Goal: Task Accomplishment & Management: Use online tool/utility

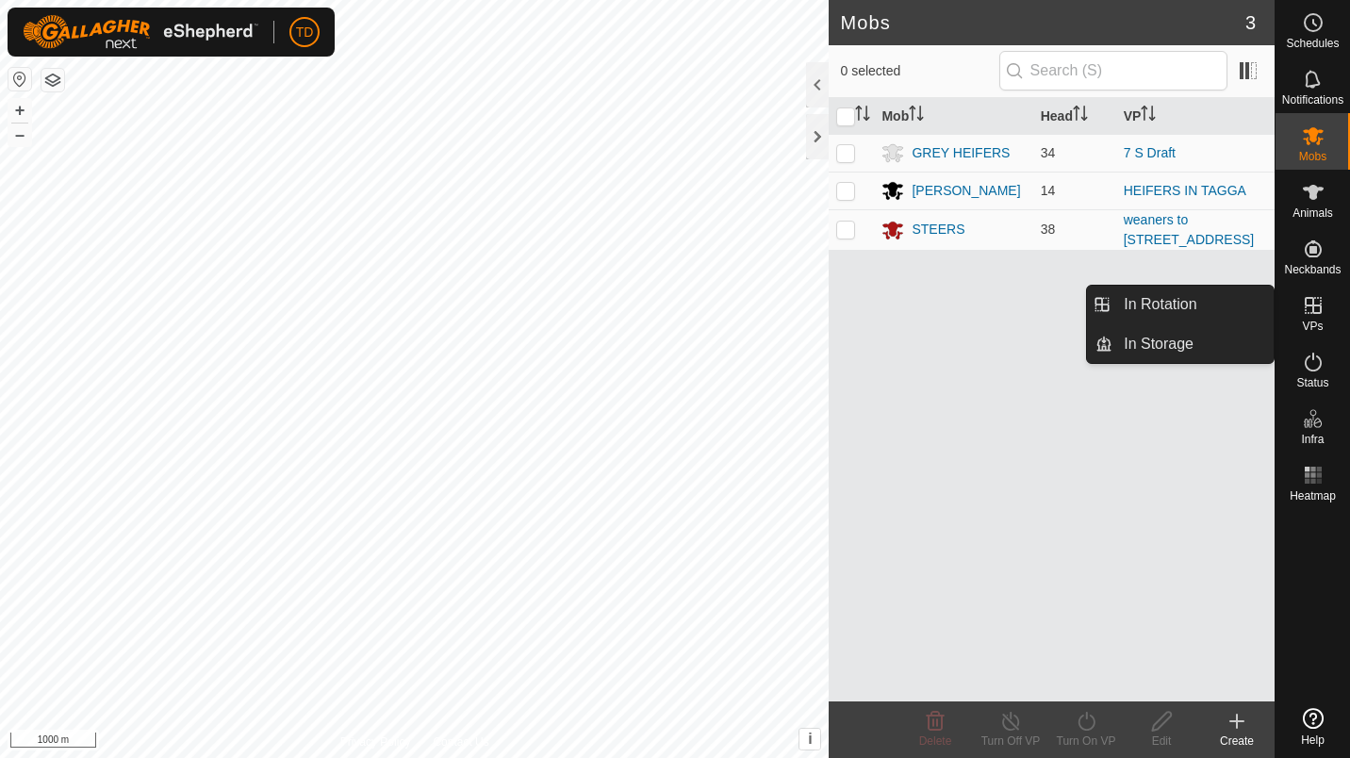
click at [1312, 304] on icon at bounding box center [1313, 305] width 17 height 17
click at [1300, 319] on es-virtualpaddocks-svg-icon at bounding box center [1313, 305] width 34 height 30
click at [1208, 306] on link "In Rotation" at bounding box center [1192, 305] width 161 height 38
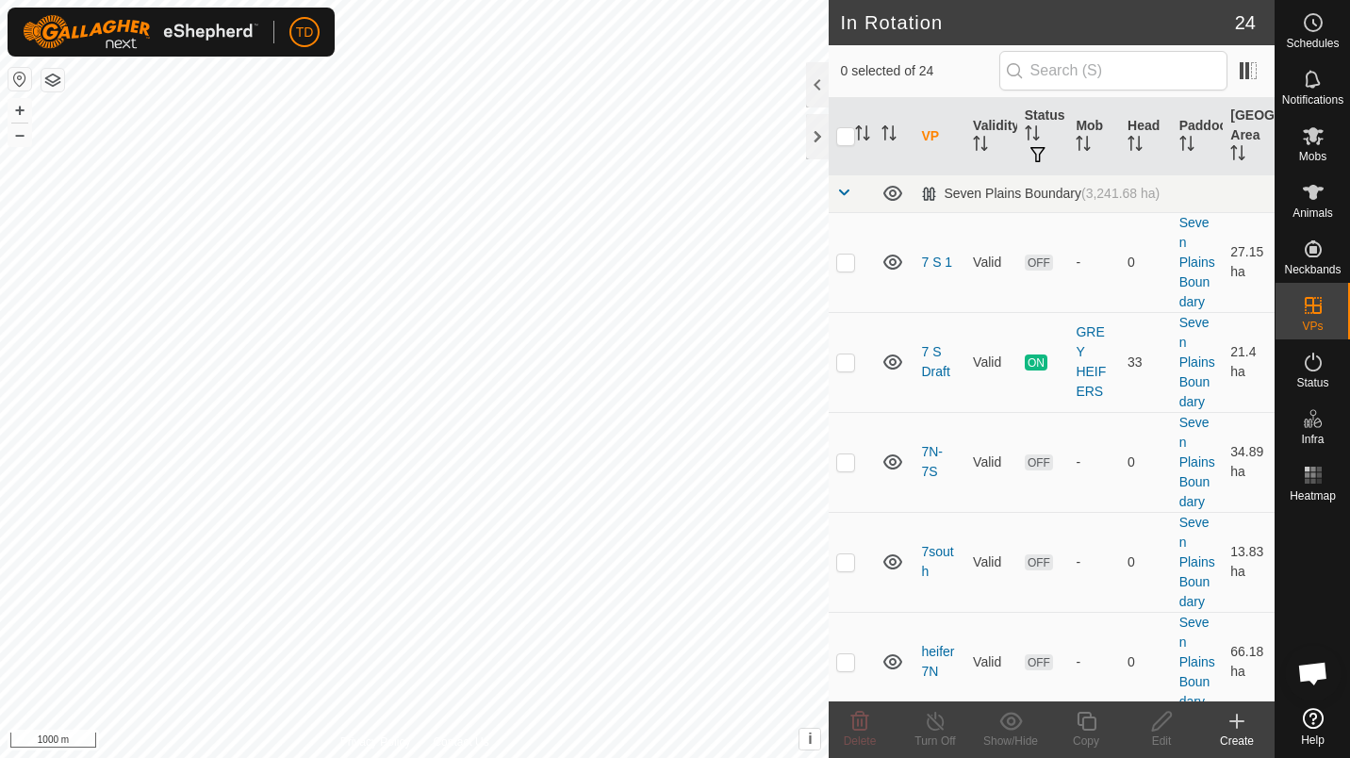
click at [1239, 733] on div "Create" at bounding box center [1236, 740] width 75 height 17
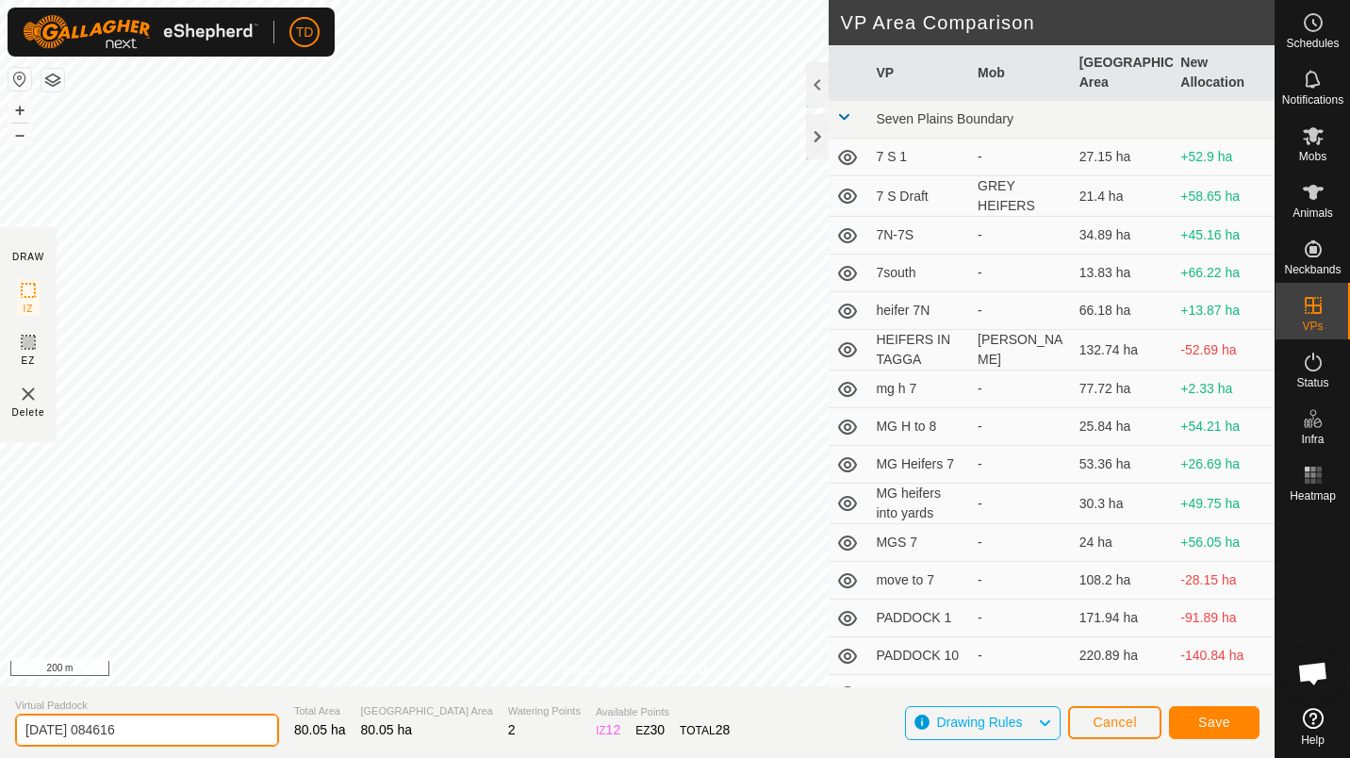
click at [156, 738] on input "[DATE] 084616" at bounding box center [147, 730] width 264 height 33
type input "heifer move to front"
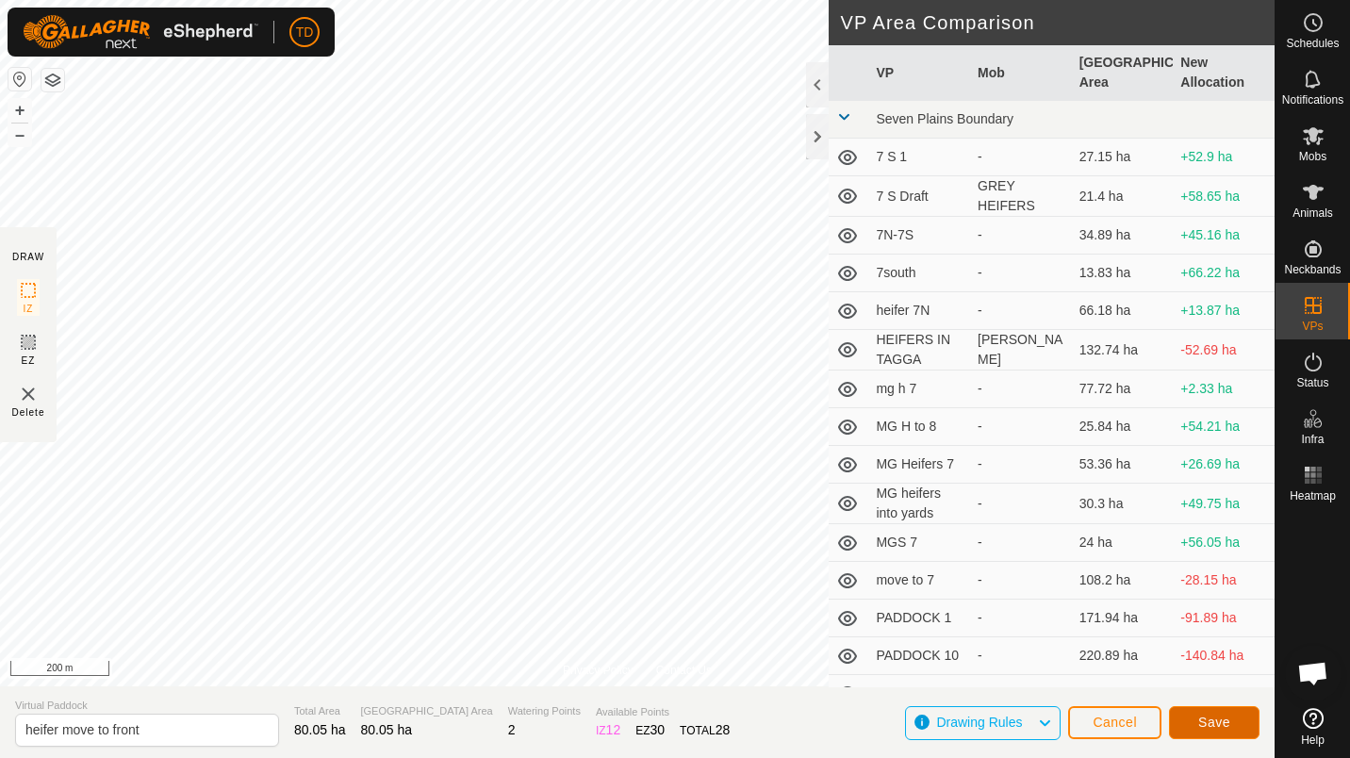
click at [1213, 713] on button "Save" at bounding box center [1214, 722] width 90 height 33
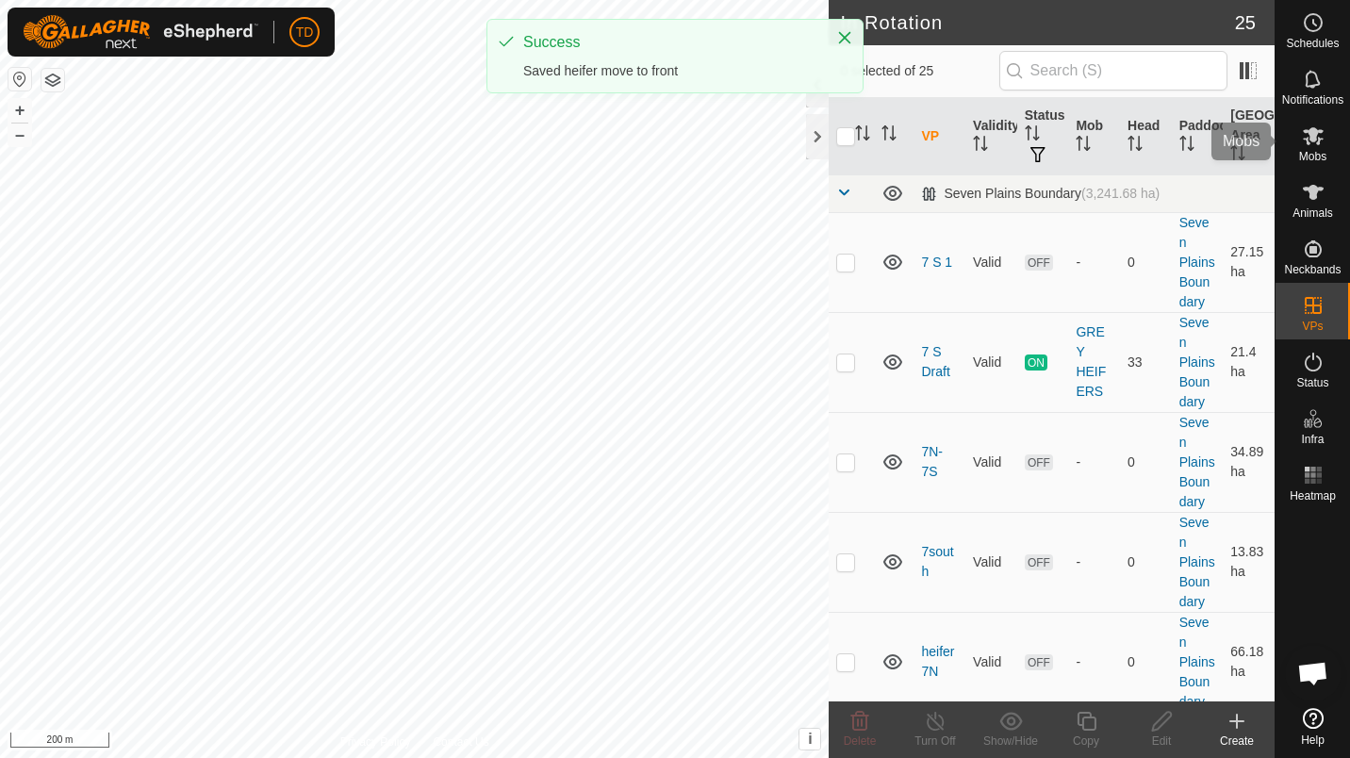
click at [1328, 142] on es-mob-svg-icon at bounding box center [1313, 136] width 34 height 30
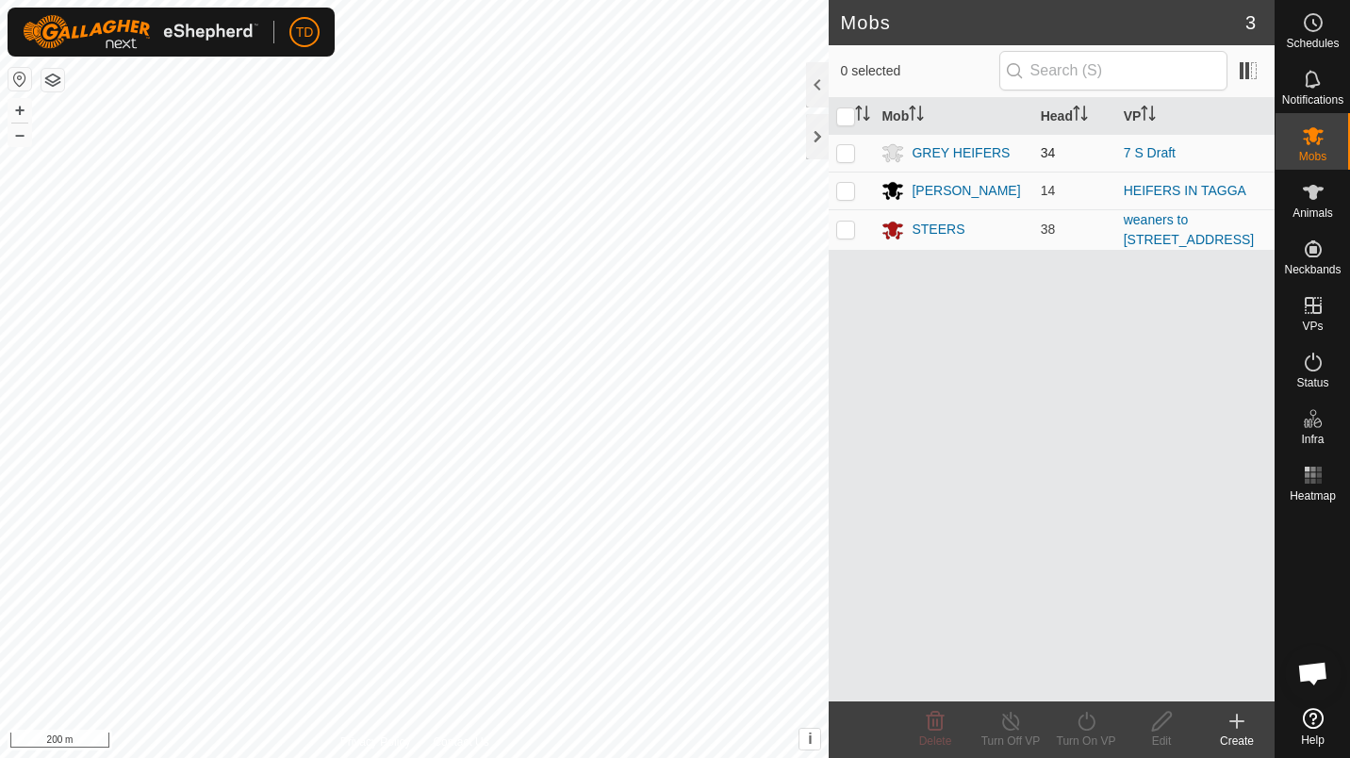
click at [851, 152] on p-checkbox at bounding box center [845, 152] width 19 height 15
checkbox input "true"
click at [1077, 727] on icon at bounding box center [1087, 721] width 24 height 23
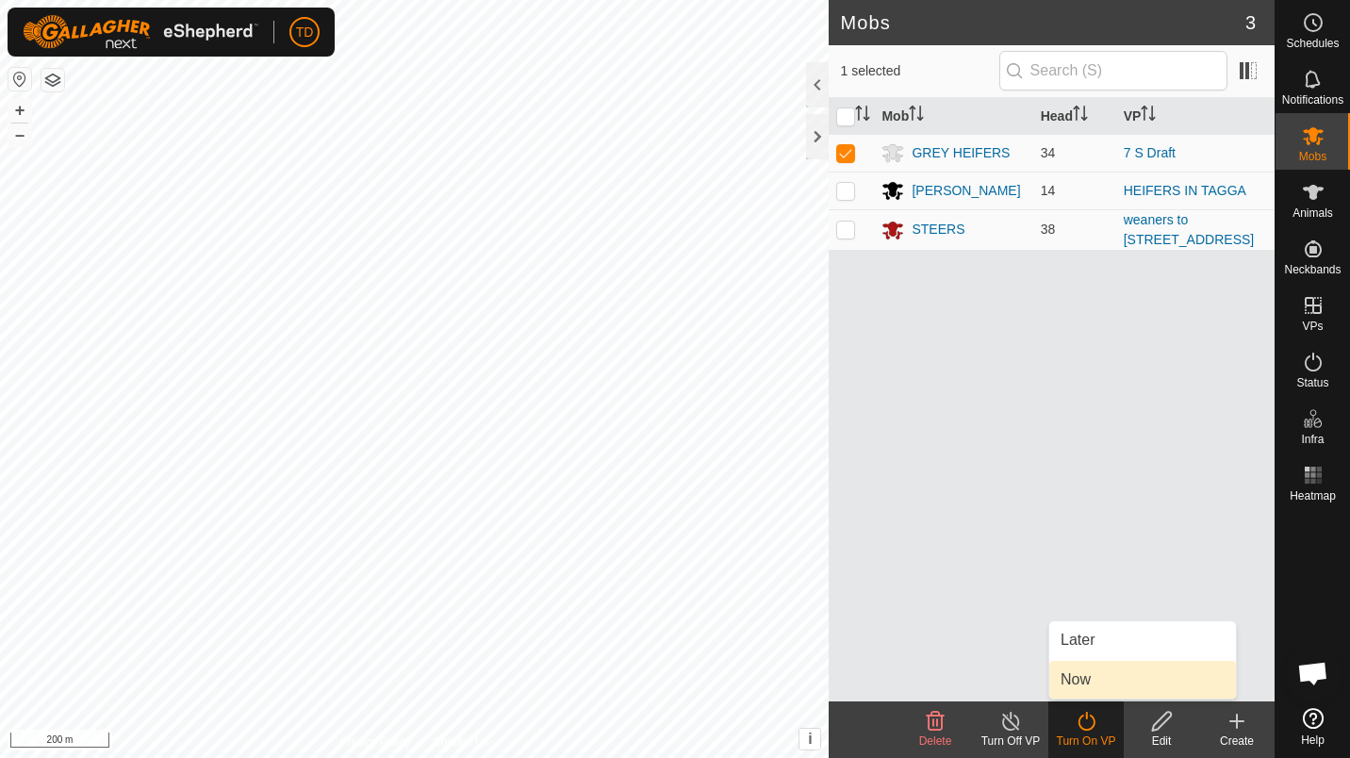
click at [1089, 678] on link "Now" at bounding box center [1142, 680] width 187 height 38
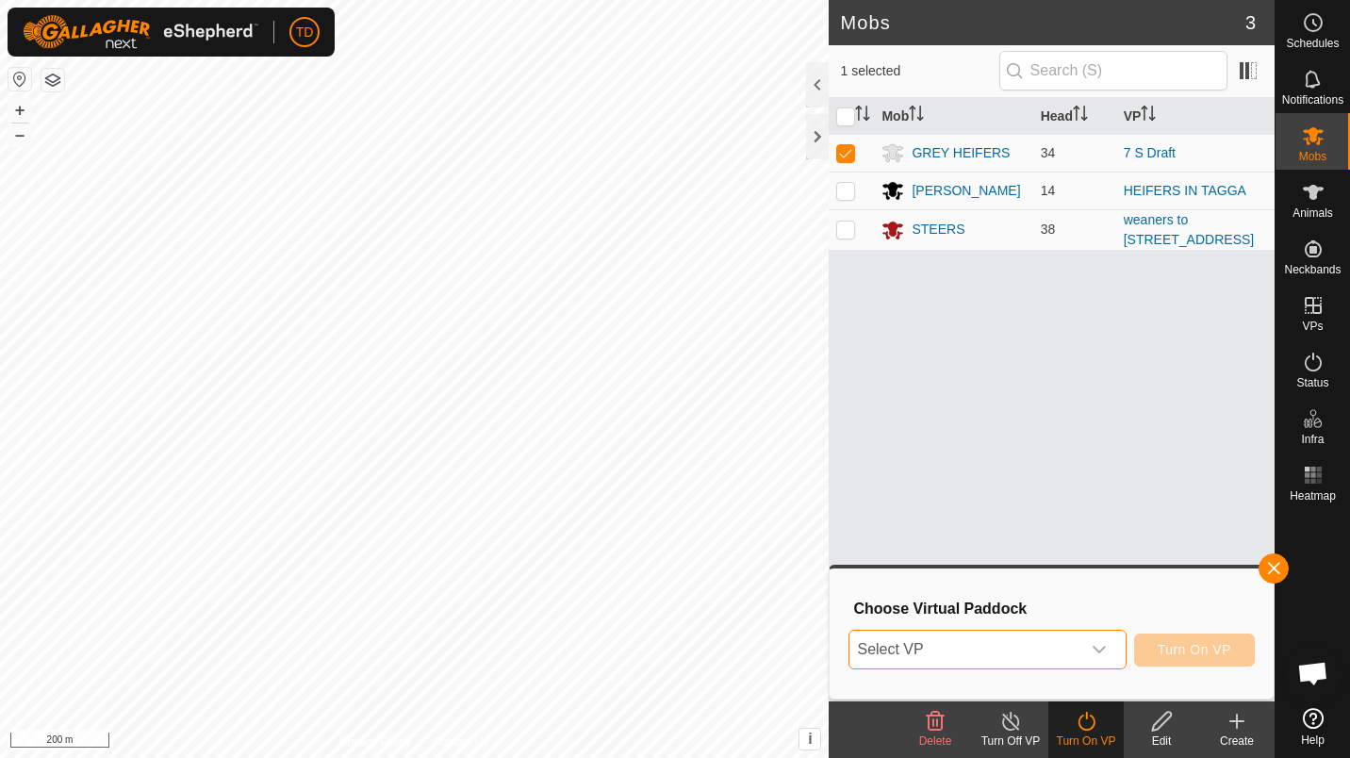
click at [1037, 649] on span "Select VP" at bounding box center [964, 650] width 230 height 38
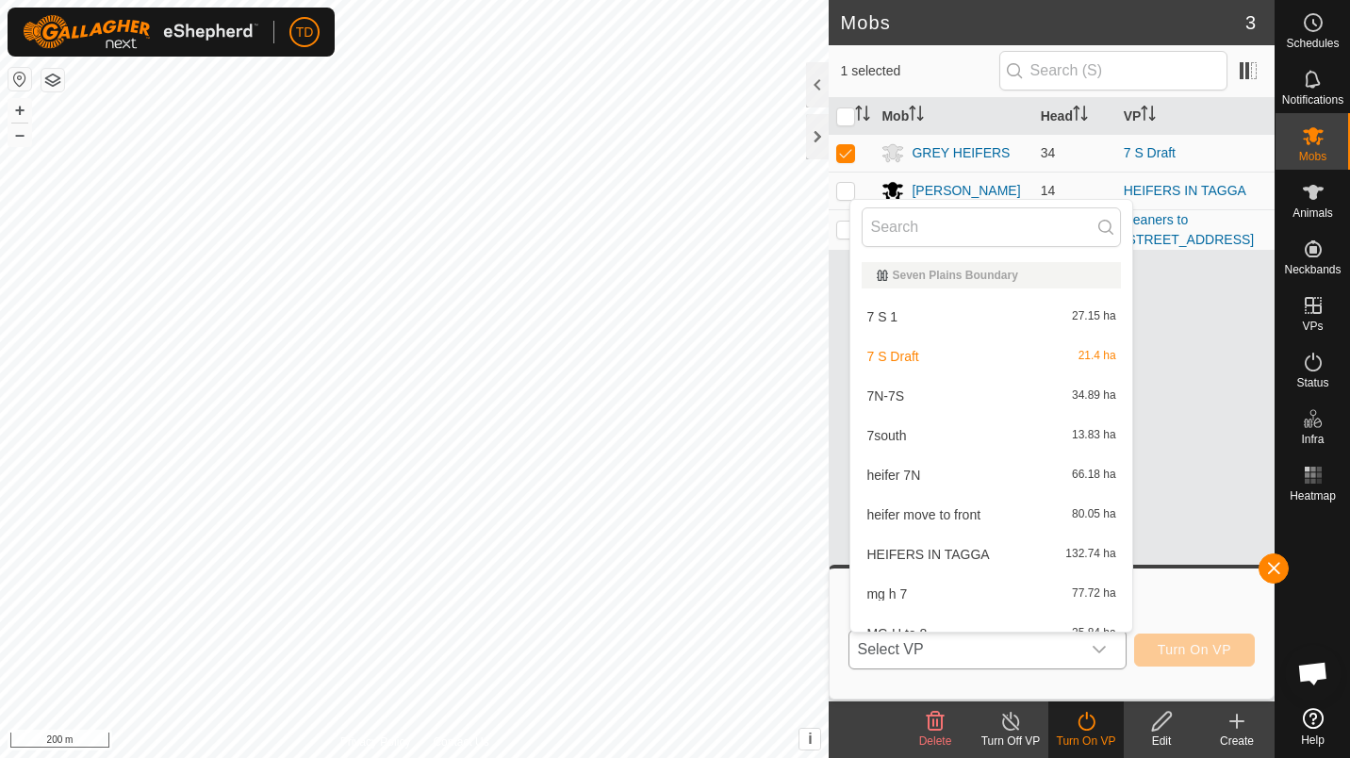
click at [968, 516] on li "heifer move to front 80.05 ha" at bounding box center [990, 515] width 281 height 38
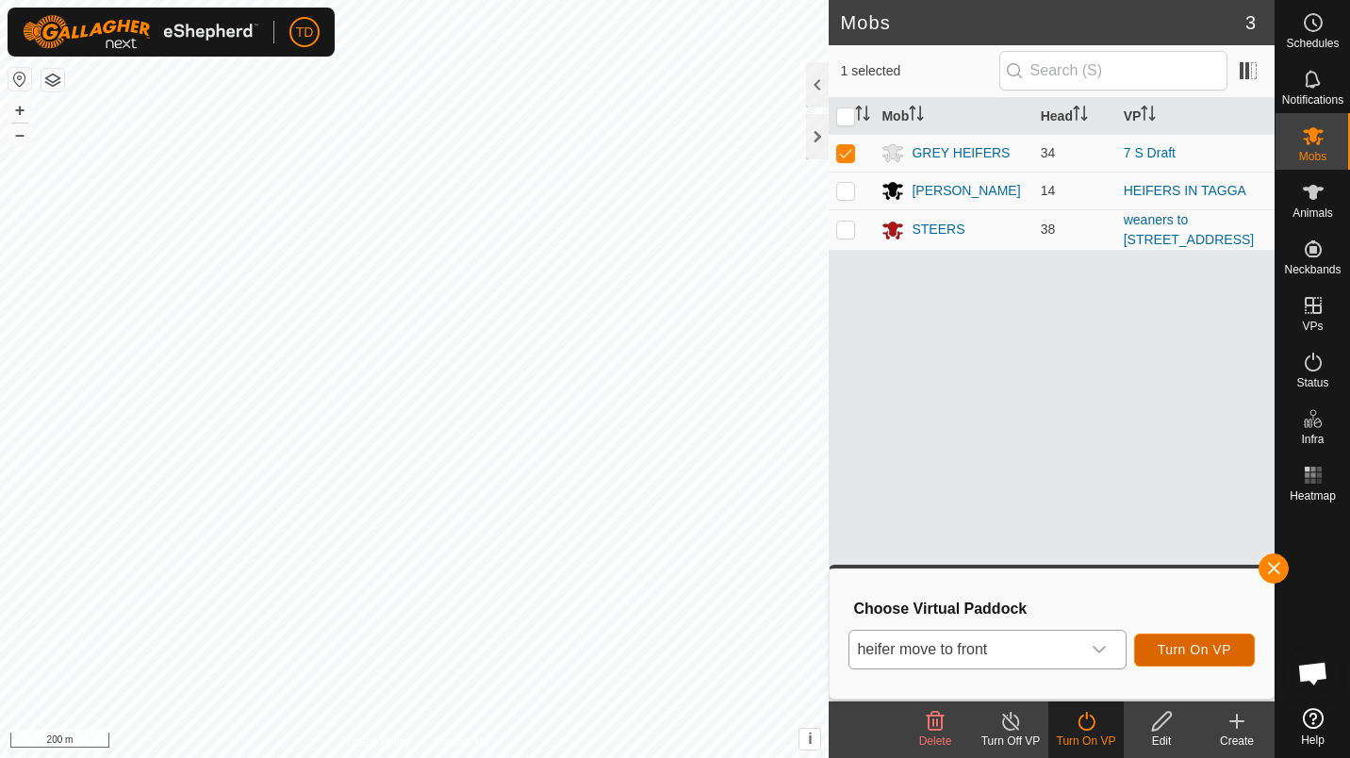
drag, startPoint x: 1172, startPoint y: 655, endPoint x: 1203, endPoint y: 659, distance: 31.3
click at [1203, 659] on button "Turn On VP" at bounding box center [1194, 649] width 121 height 33
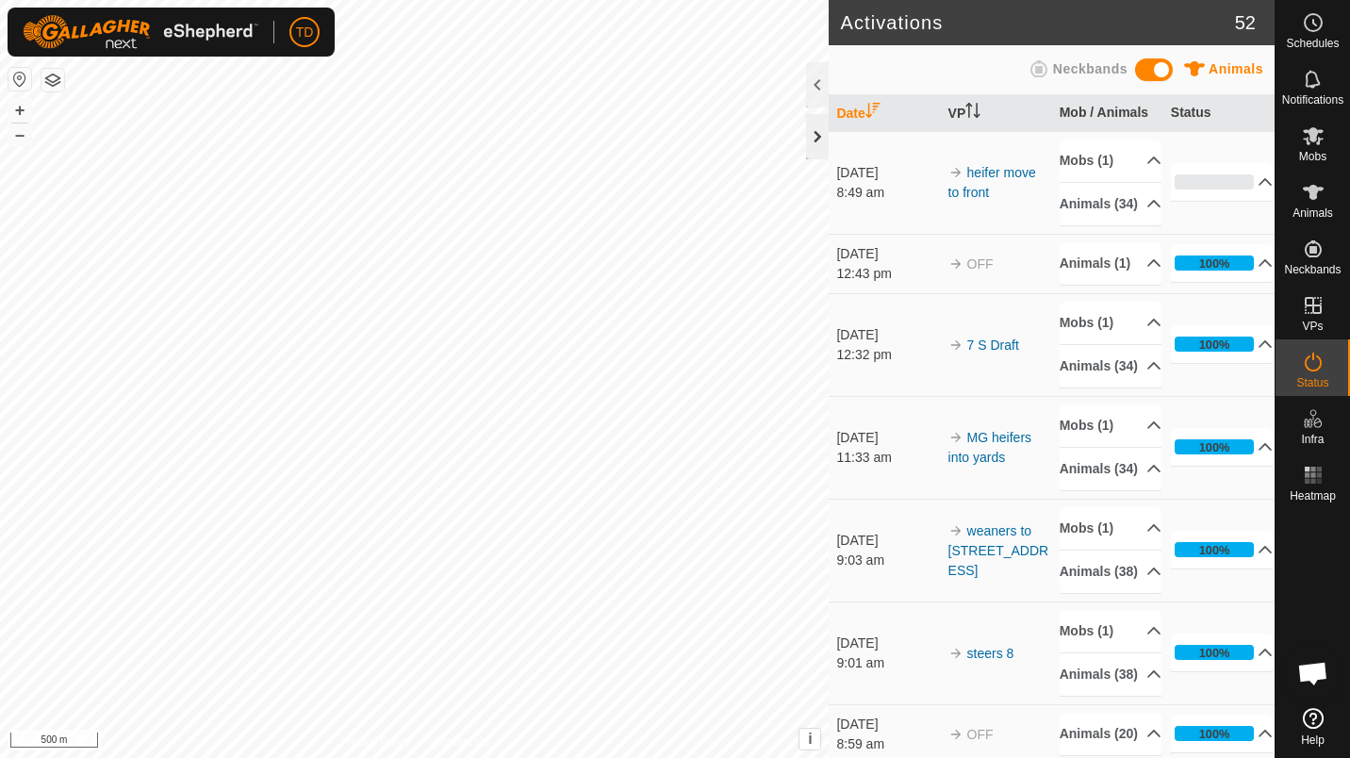
click at [820, 145] on div at bounding box center [817, 136] width 23 height 45
